Goal: Transaction & Acquisition: Purchase product/service

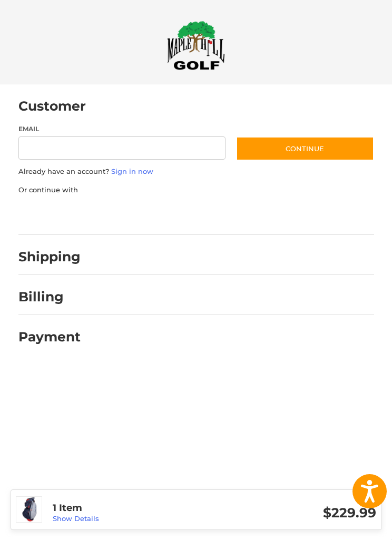
click at [49, 151] on input "Email" at bounding box center [121, 148] width 207 height 24
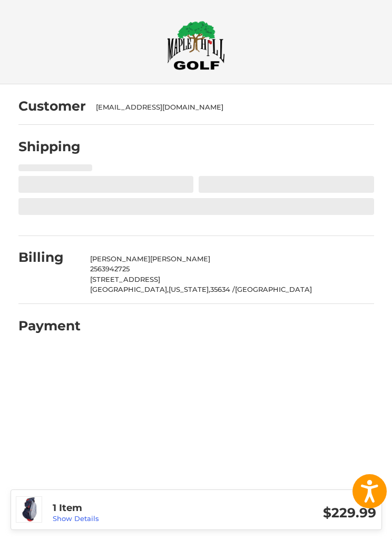
select select "**"
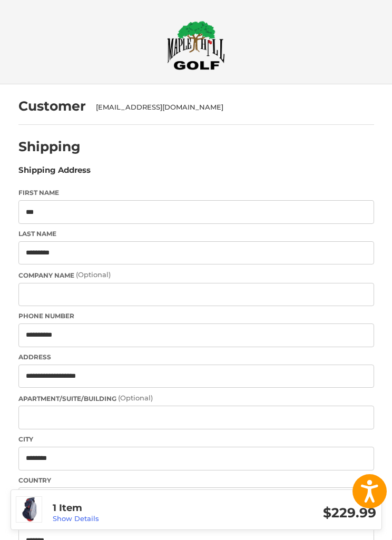
select select "**"
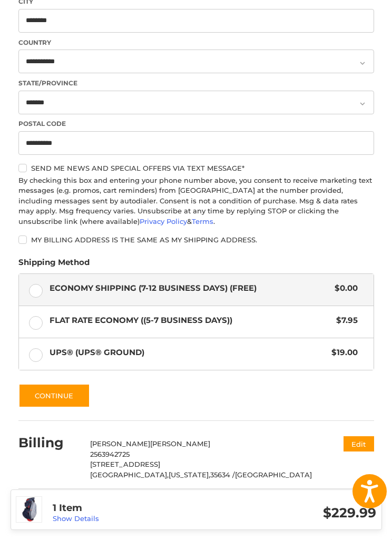
scroll to position [445, 0]
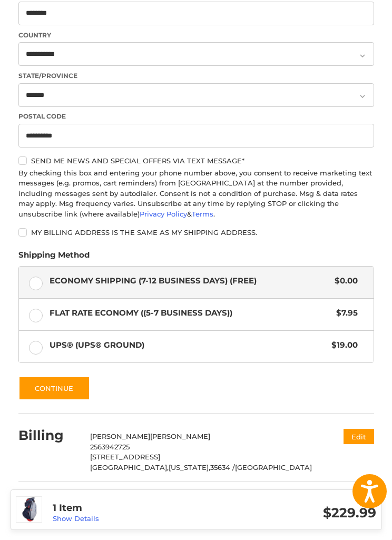
click at [33, 316] on label "Flat Rate Economy ((5-7 Business Days)) $7.95" at bounding box center [196, 314] width 354 height 32
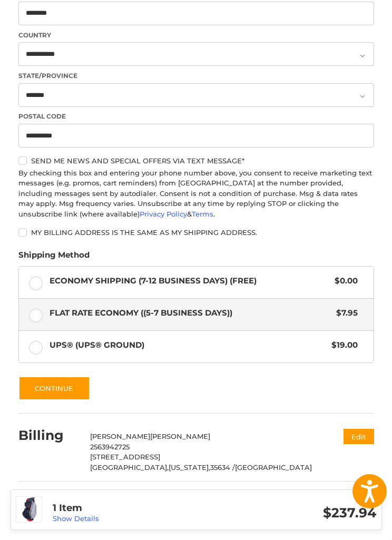
click at [44, 389] on button "Continue" at bounding box center [54, 388] width 72 height 24
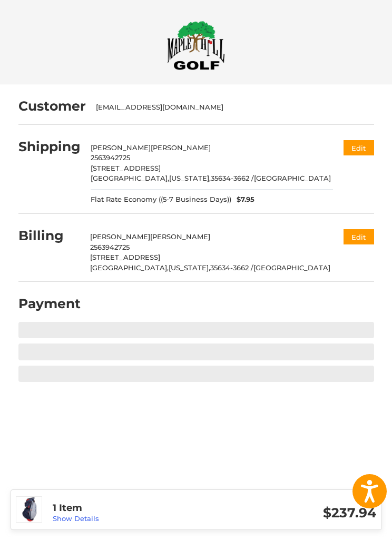
scroll to position [0, 0]
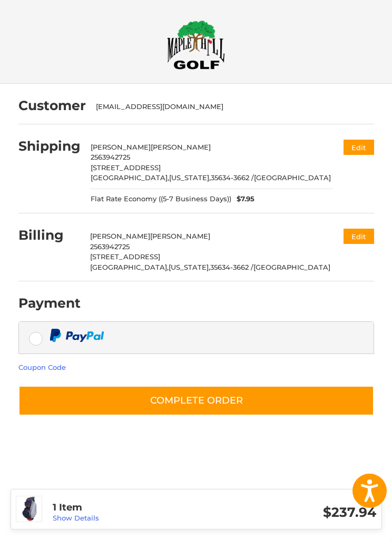
click at [67, 526] on div "1 Item Show Details $237.94" at bounding box center [196, 509] width 371 height 41
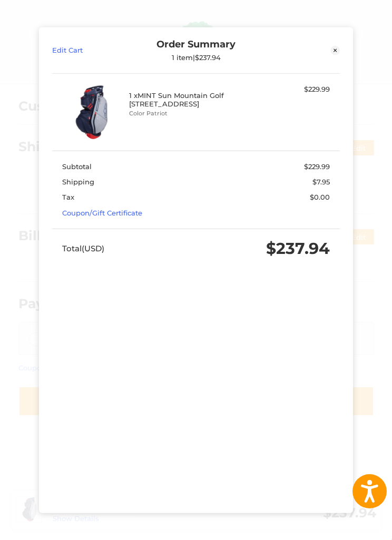
click at [1, 310] on div "Edit Cart Order Summary 1 item | $237.94 Close 1 x MINT Sun Mountain Golf 2025 …" at bounding box center [196, 270] width 392 height 540
click at [333, 38] on link "Close" at bounding box center [304, 49] width 72 height 23
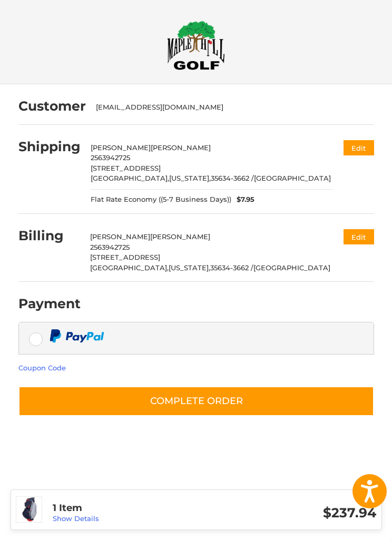
click at [146, 399] on button "Complete order" at bounding box center [195, 401] width 355 height 30
